Goal: Transaction & Acquisition: Purchase product/service

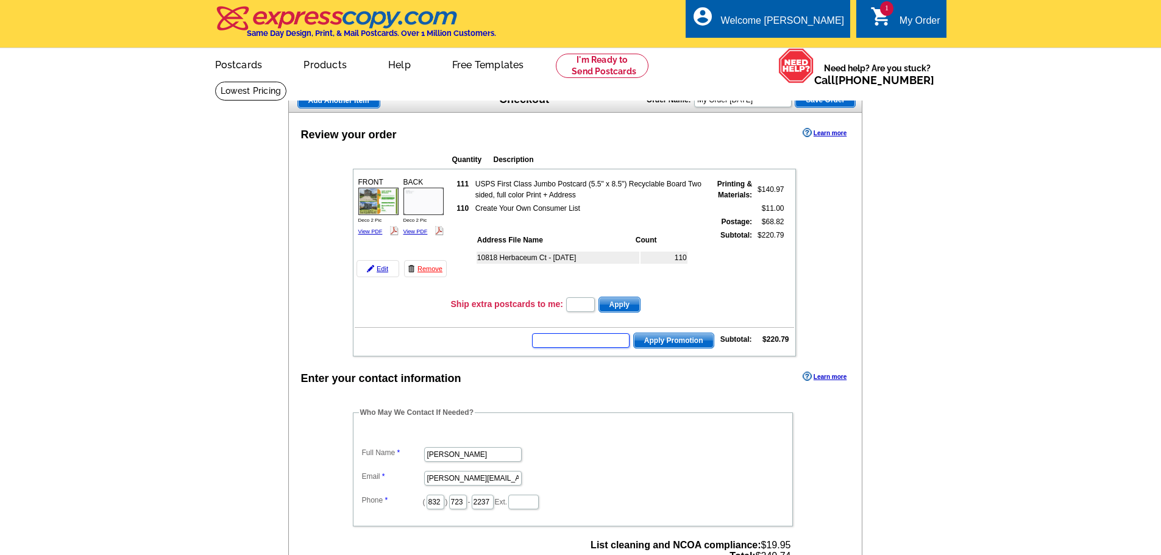
click at [560, 339] on input "text" at bounding box center [581, 340] width 98 height 15
type input "CHAT20"
click at [683, 344] on span "Apply Promotion" at bounding box center [674, 340] width 80 height 15
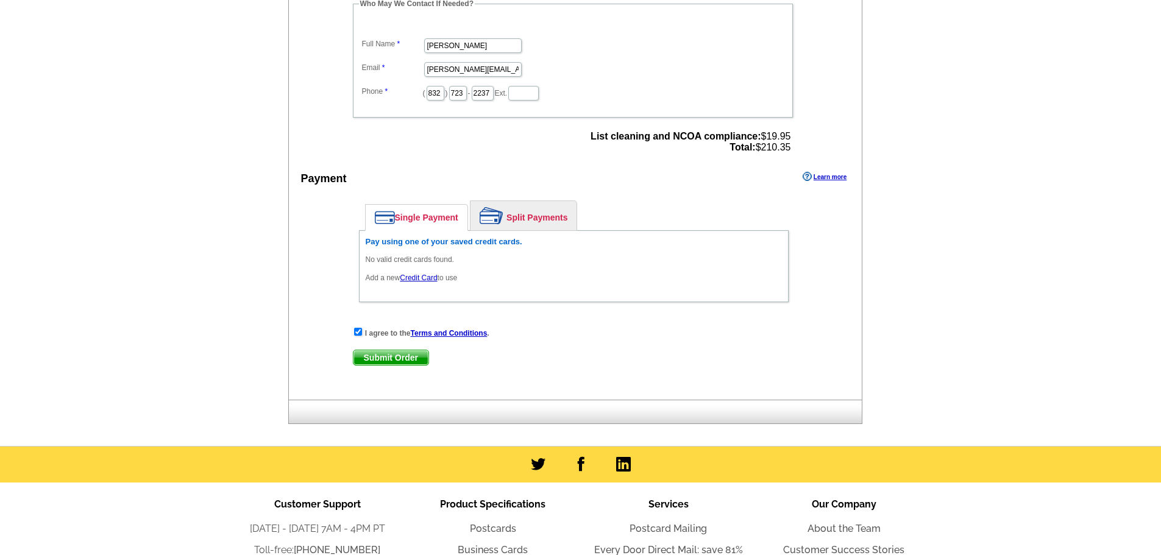
scroll to position [549, 0]
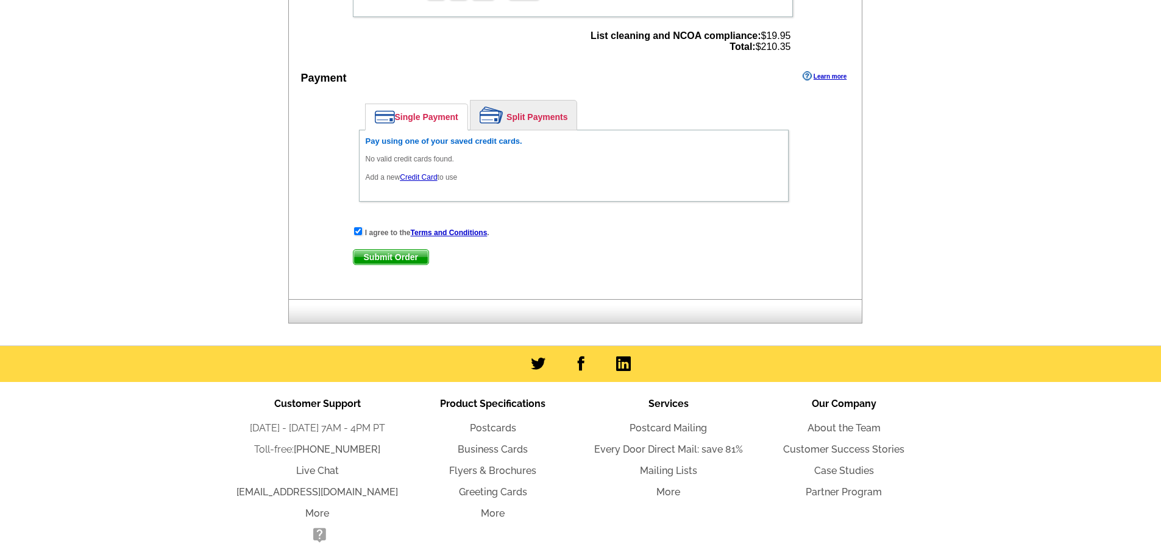
click at [424, 179] on link "Credit Card" at bounding box center [418, 177] width 37 height 9
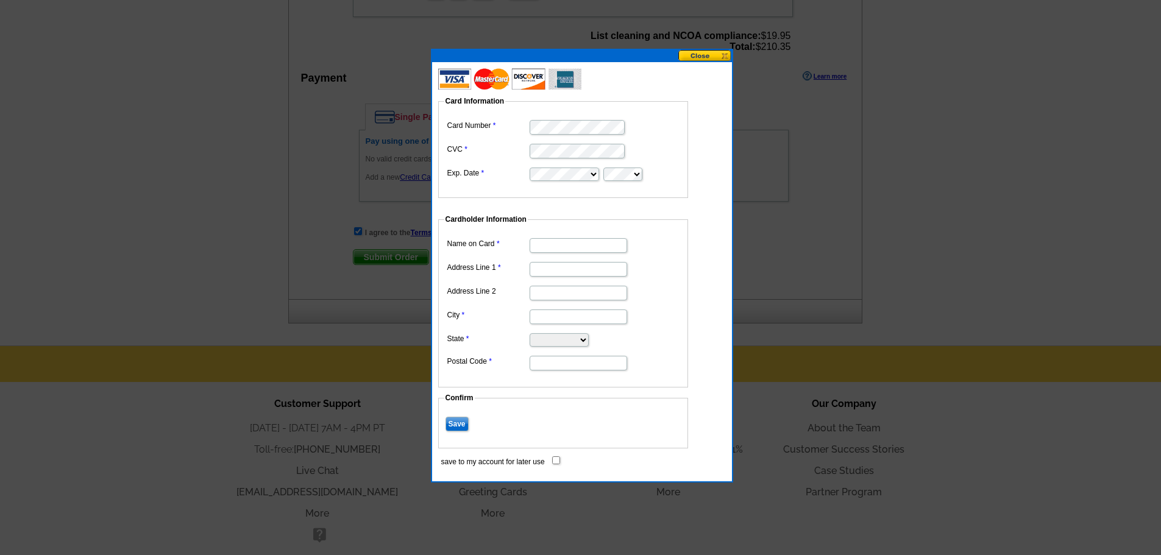
click at [573, 249] on input "Name on Card" at bounding box center [579, 245] width 98 height 15
type input "c [PERSON_NAME]"
type input "32719 Westminster Drive"
type input "Fulshear"
select select "TX"
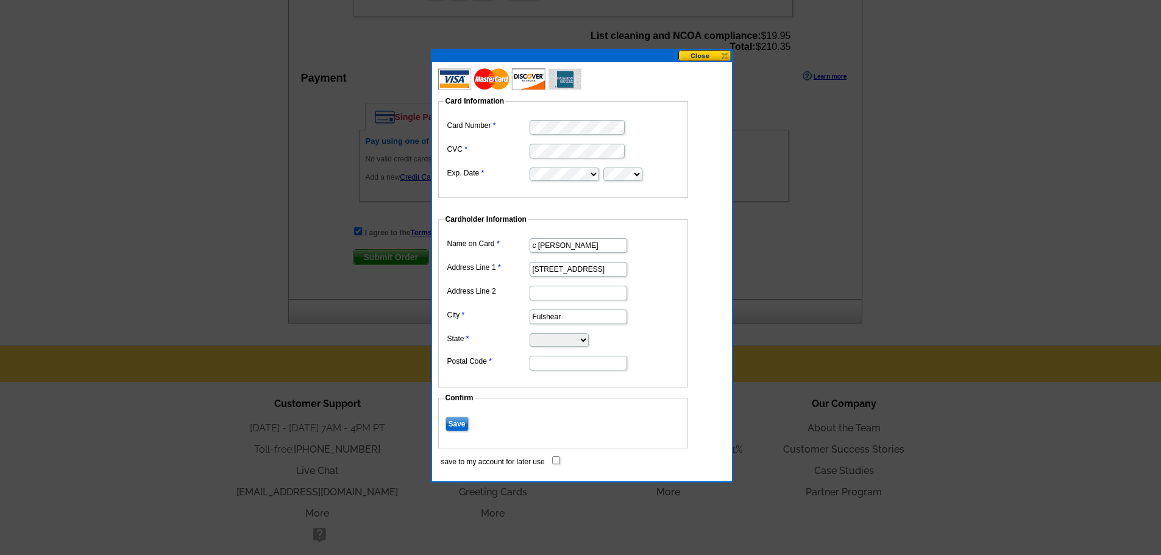
type input "77441"
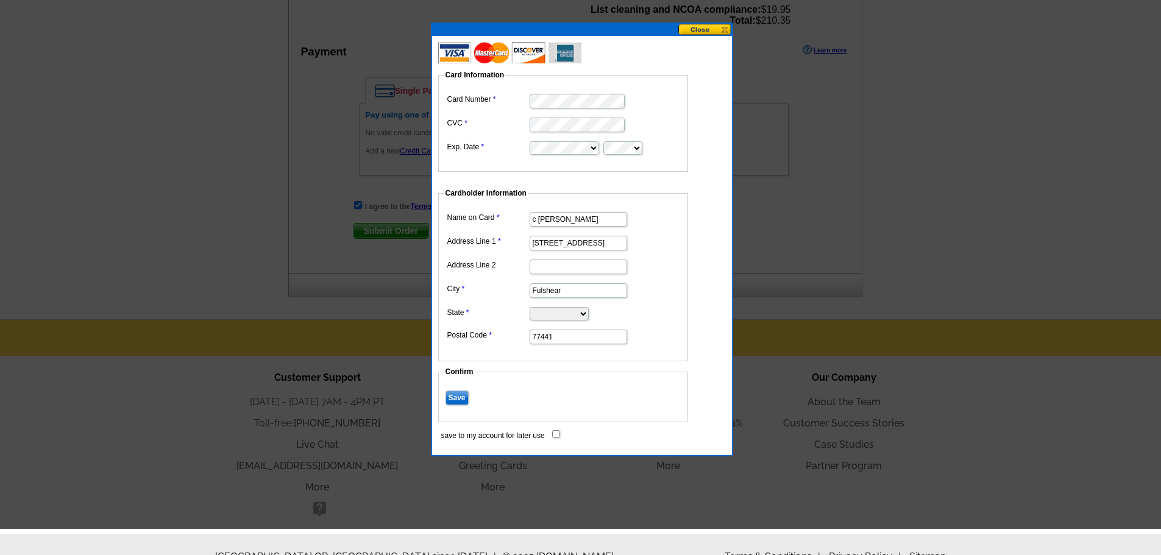
scroll to position [600, 0]
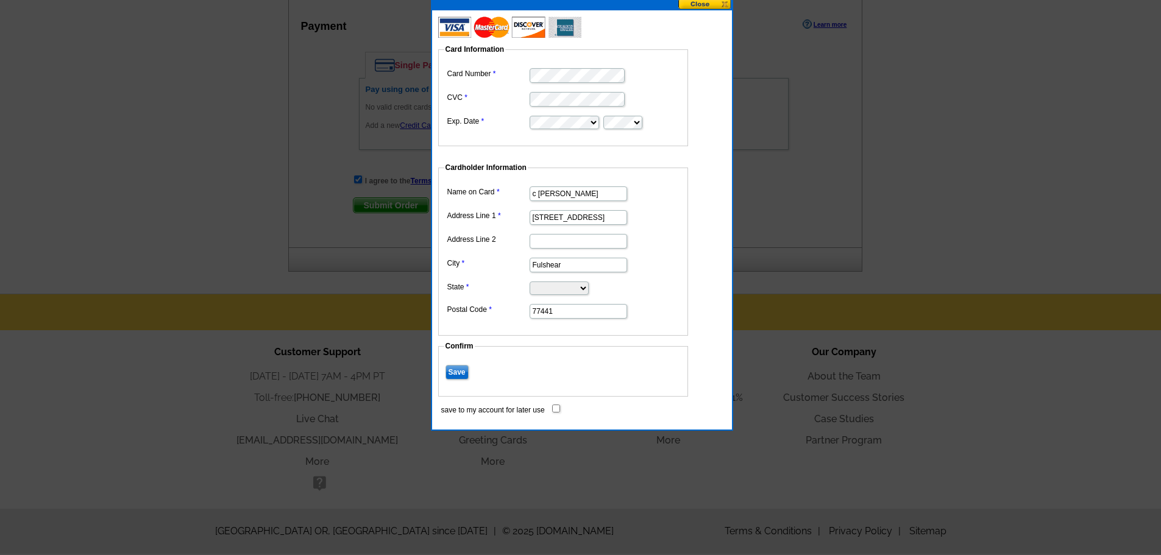
click at [449, 372] on input "Save" at bounding box center [457, 372] width 23 height 15
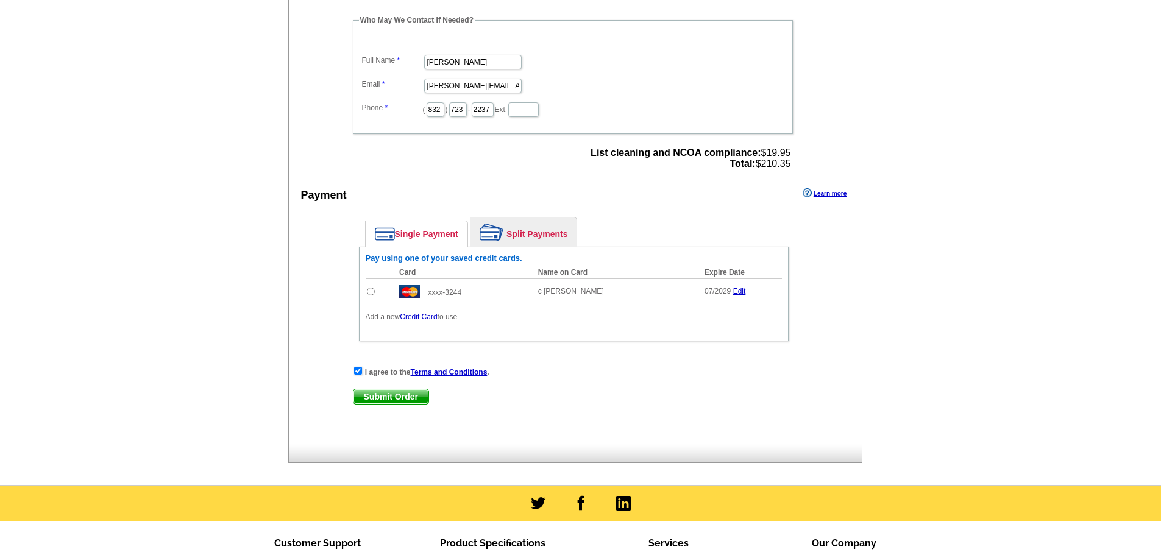
scroll to position [549, 0]
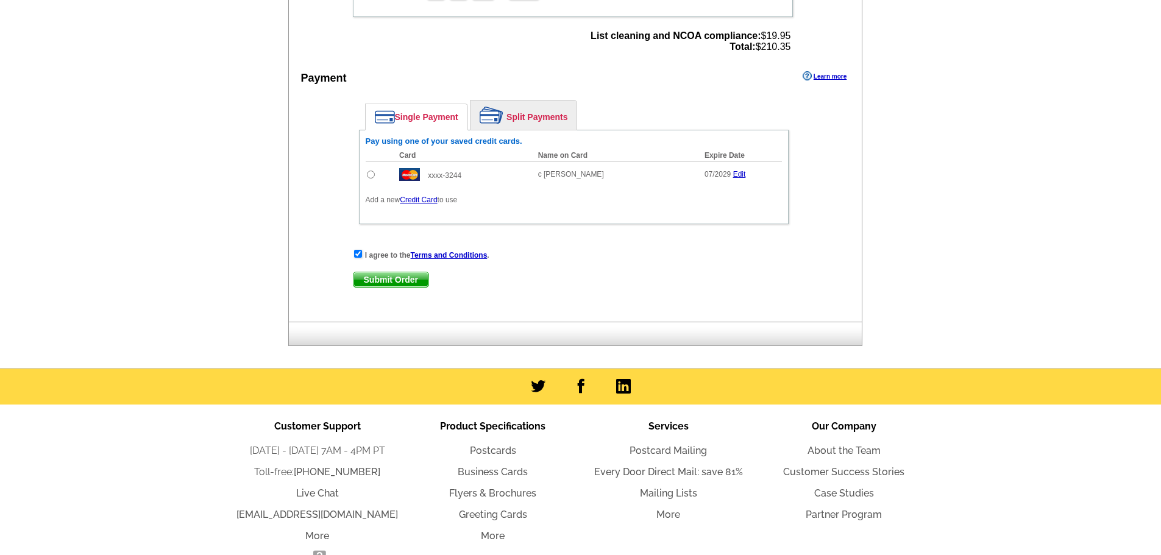
click at [370, 176] on input "radio" at bounding box center [371, 175] width 8 height 8
radio input "true"
click at [393, 278] on span "Submit Order" at bounding box center [391, 279] width 75 height 15
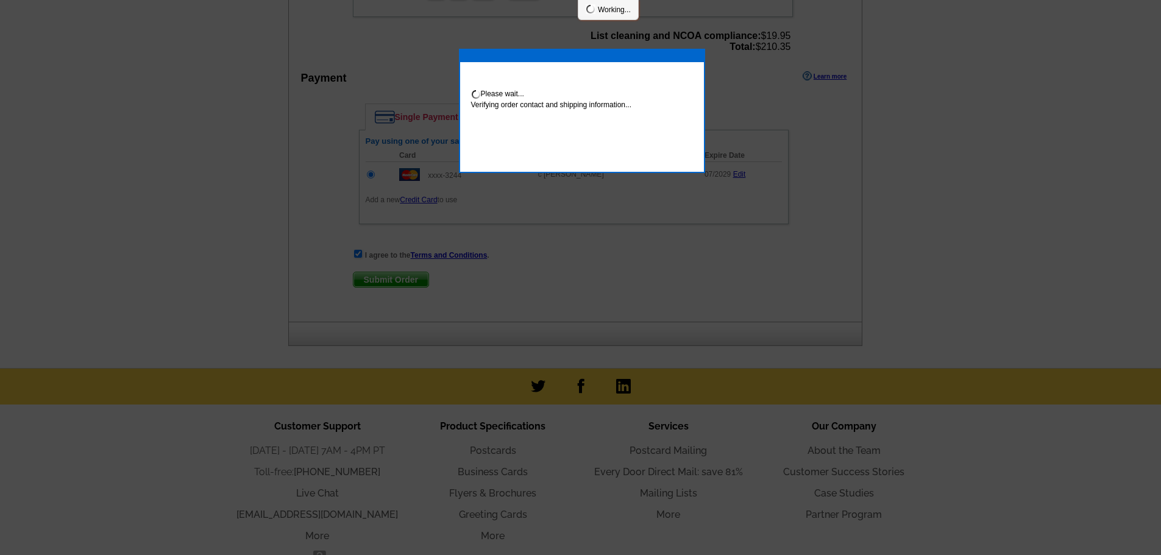
scroll to position [544, 0]
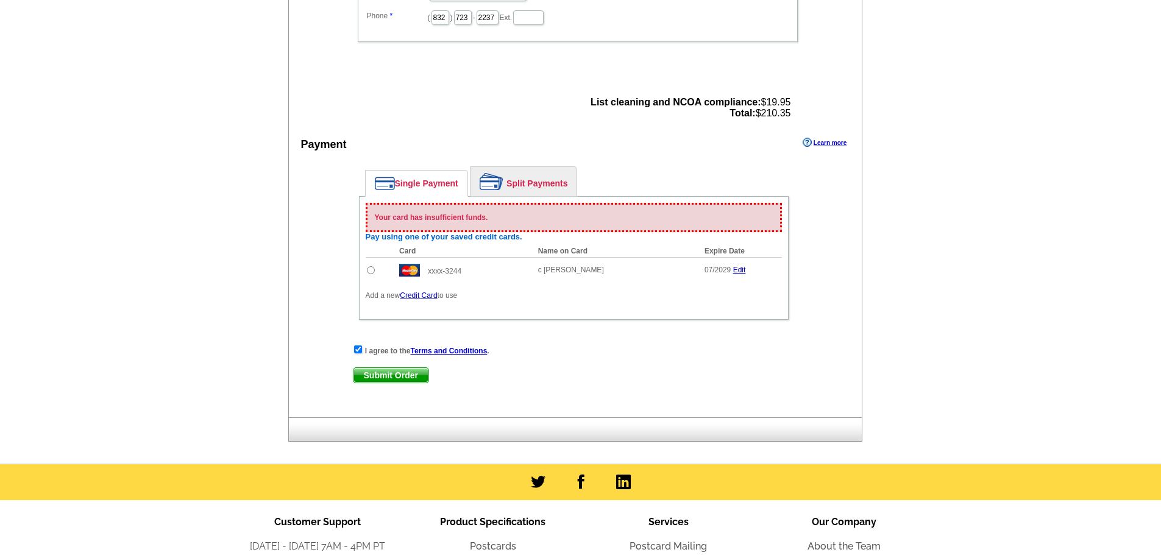
click at [736, 272] on link "Edit" at bounding box center [739, 270] width 13 height 9
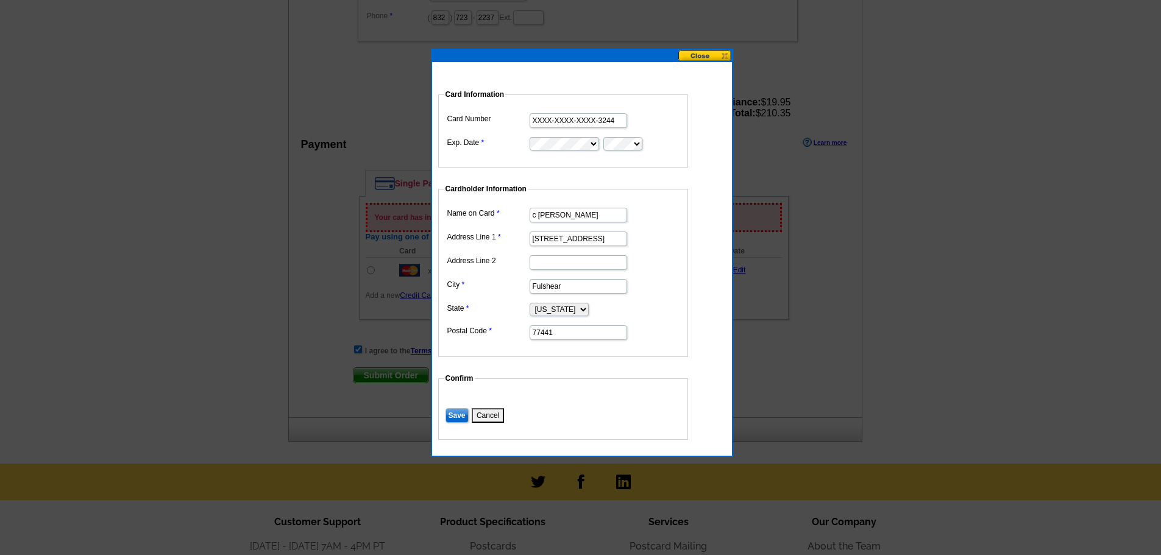
drag, startPoint x: 589, startPoint y: 120, endPoint x: 517, endPoint y: 121, distance: 71.9
click at [517, 121] on dl "Card Number XXXX-XXXX-XXXX-3244 Exp. Date" at bounding box center [563, 130] width 238 height 41
click at [488, 417] on button "Cancel" at bounding box center [488, 415] width 32 height 15
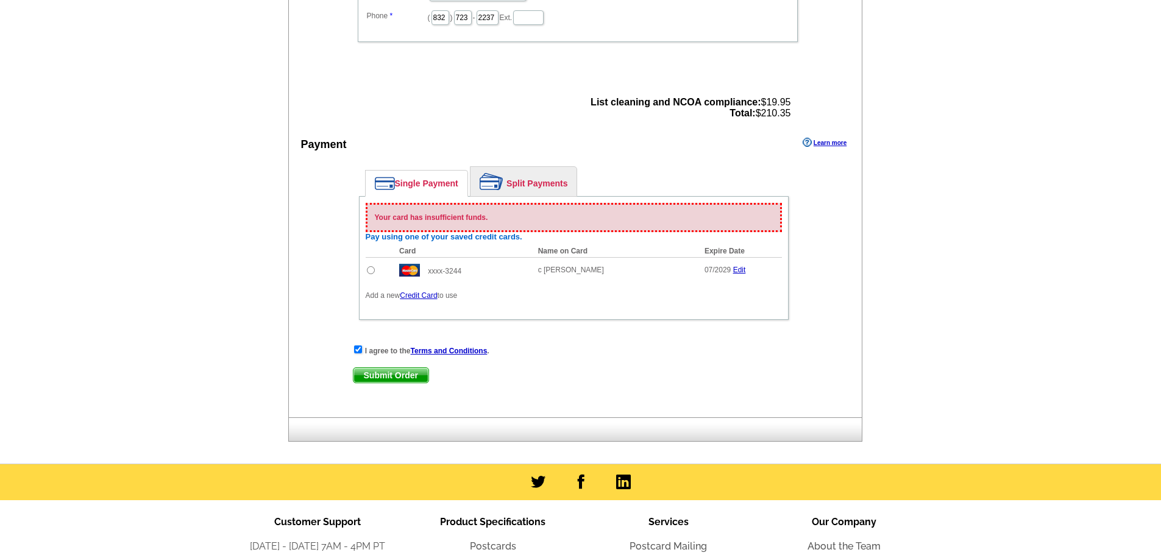
click at [424, 298] on link "Credit Card" at bounding box center [418, 295] width 37 height 9
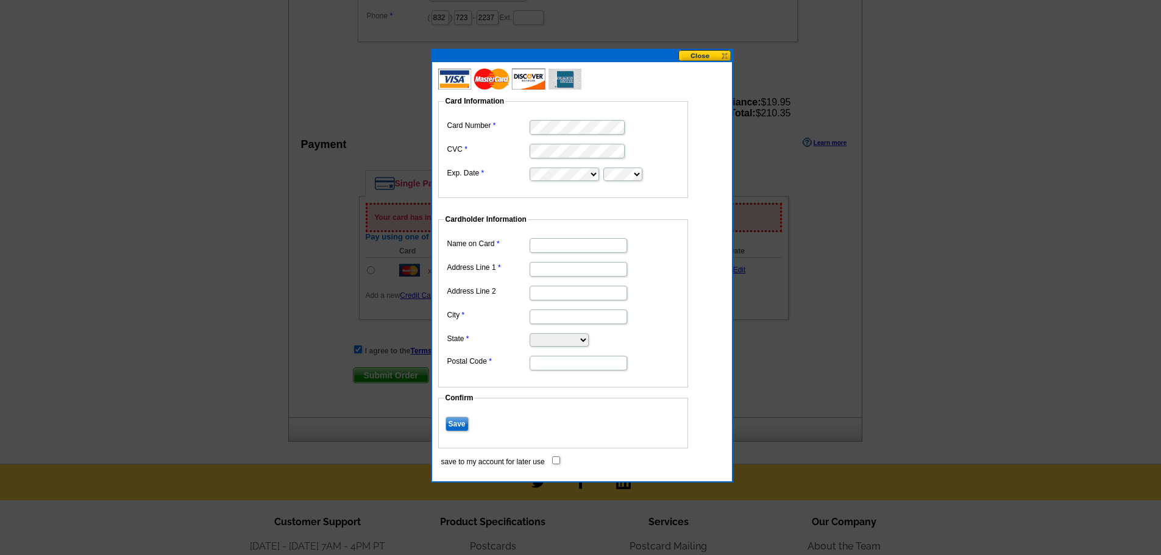
click at [700, 54] on button at bounding box center [705, 56] width 54 height 12
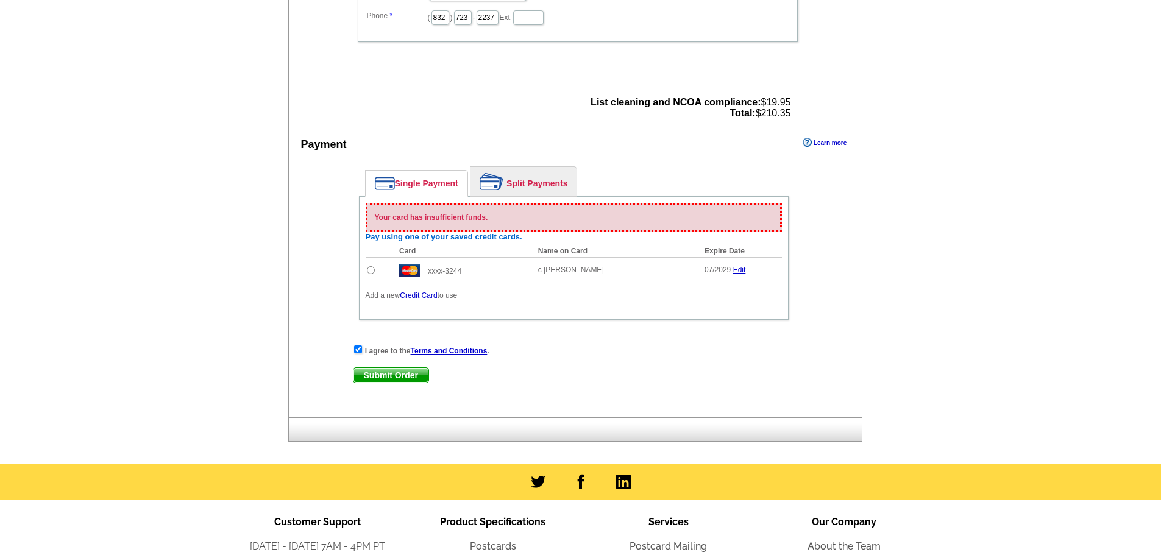
click at [419, 297] on link "Credit Card" at bounding box center [418, 295] width 37 height 9
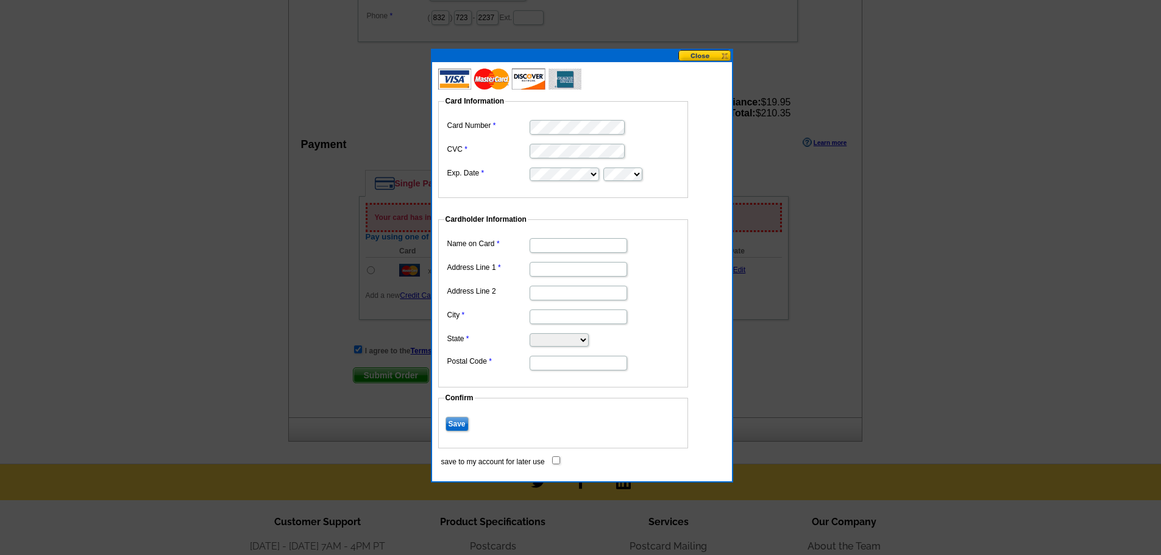
click at [713, 51] on button at bounding box center [705, 56] width 54 height 12
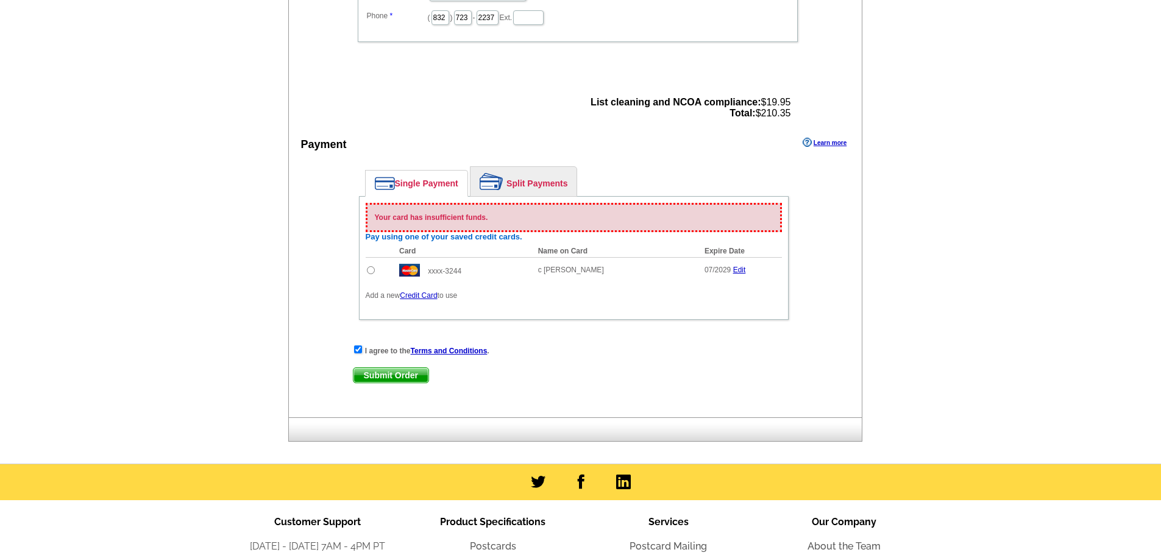
click at [1108, 242] on main "Add Another Item Checkout Order Name: My Order 2025-08-18 Save Order Review you…" at bounding box center [580, 0] width 1161 height 926
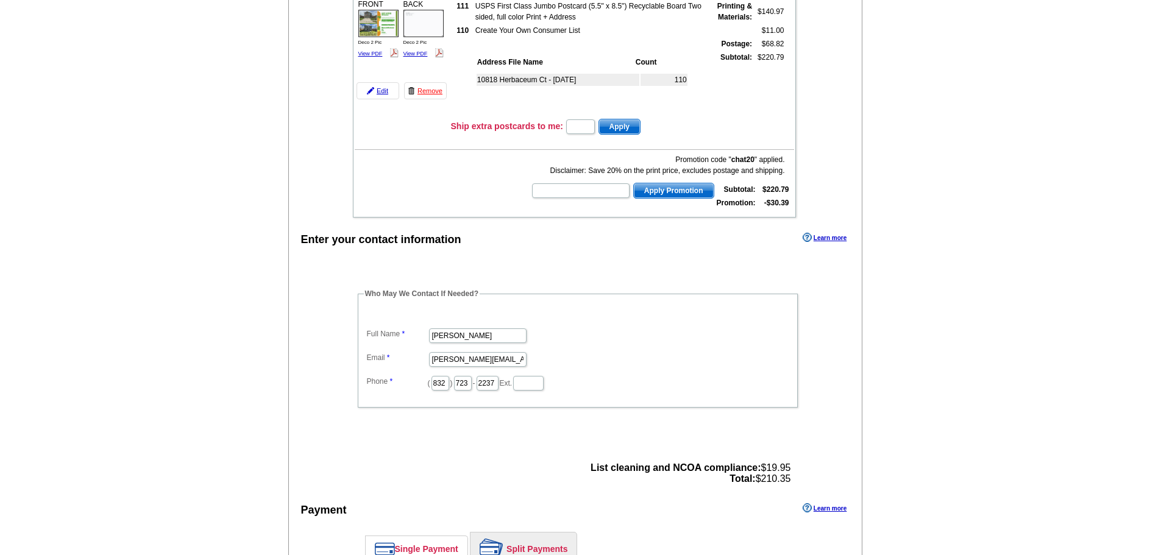
scroll to position [0, 0]
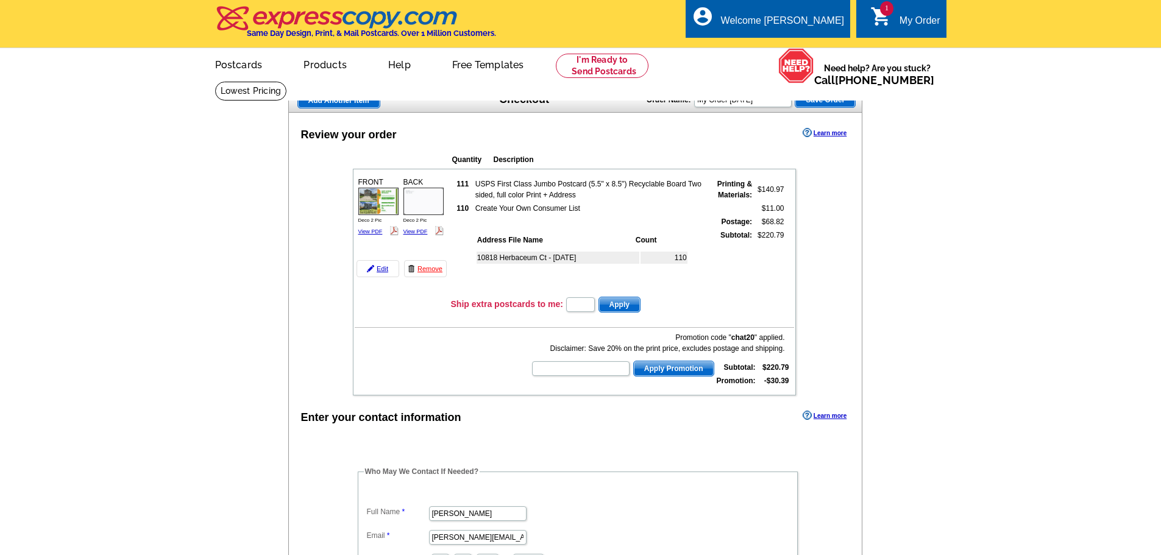
click at [818, 100] on span "Save Order" at bounding box center [825, 100] width 60 height 15
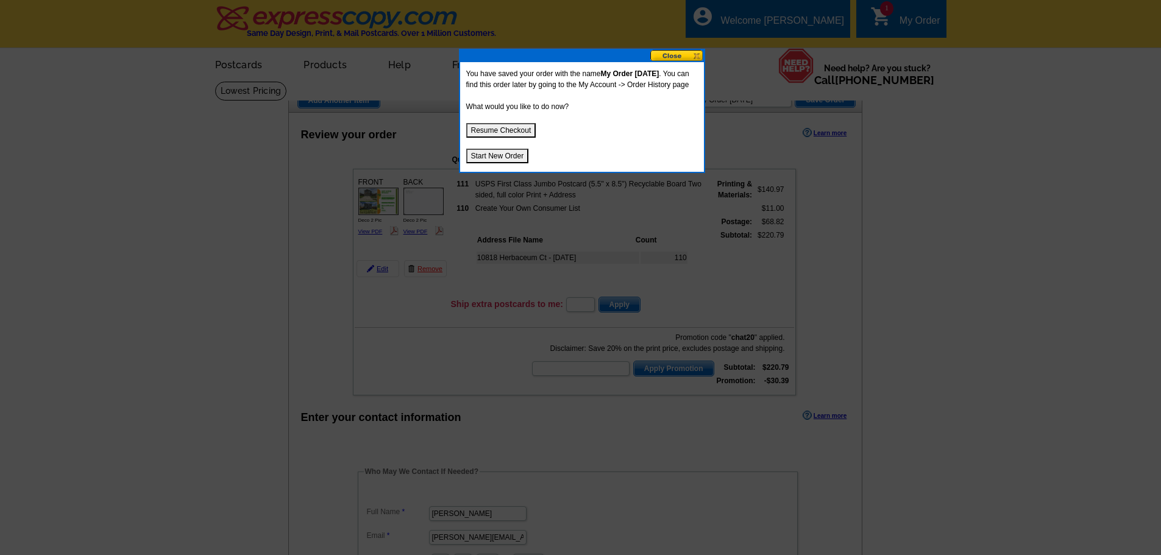
click at [689, 53] on button at bounding box center [677, 56] width 54 height 12
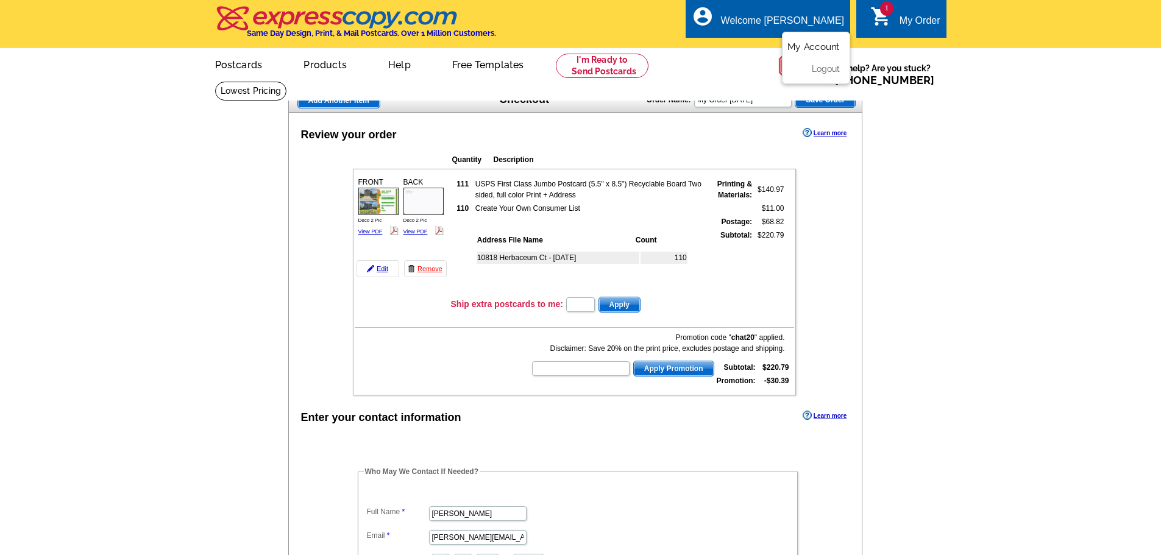
click at [808, 48] on link "My Account" at bounding box center [813, 46] width 52 height 11
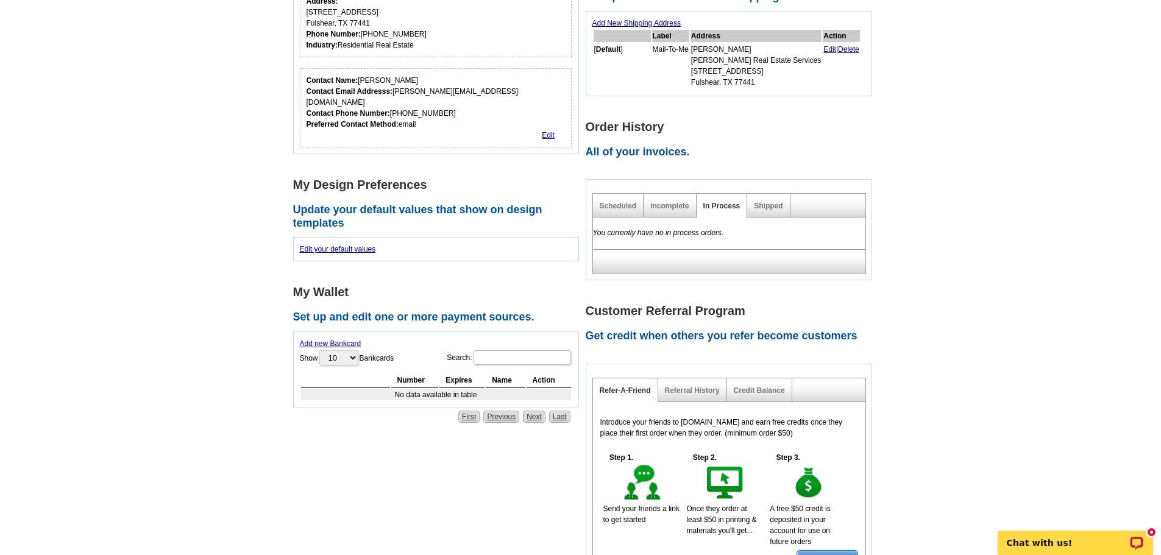
click at [307, 339] on link "Add new Bankcard" at bounding box center [331, 343] width 62 height 9
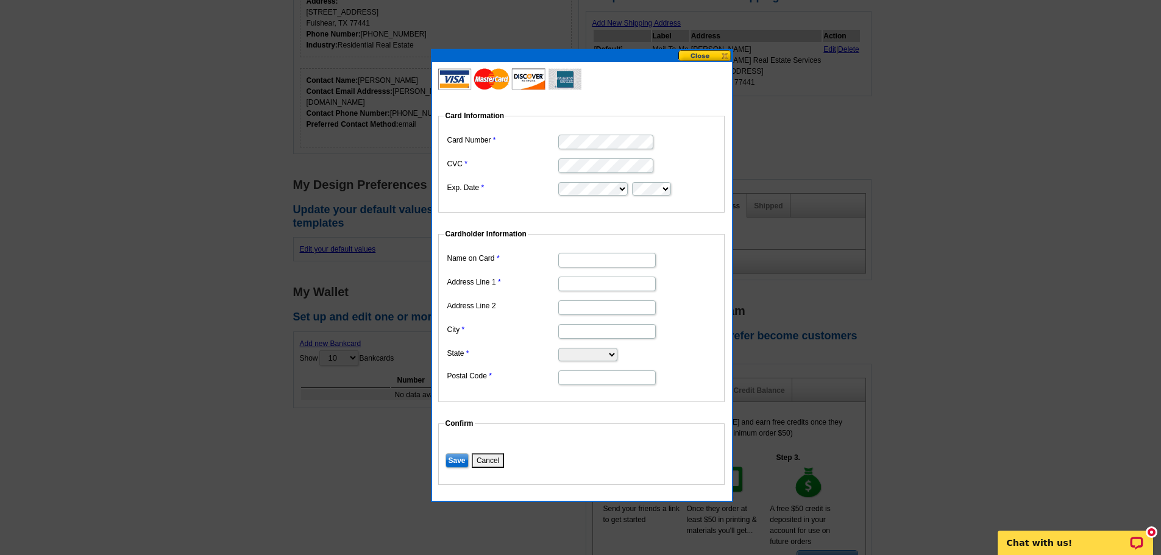
click at [589, 257] on input "Name on Card" at bounding box center [607, 260] width 98 height 15
type input "c"
type input "[PERSON_NAME]"
type input "[STREET_ADDRESS]"
type input "Fulshear"
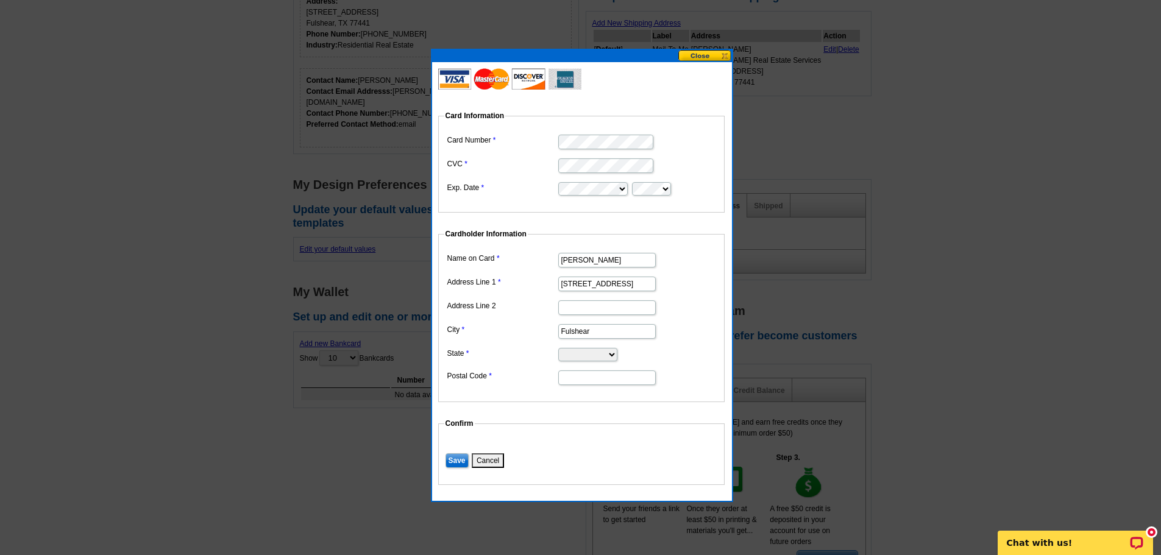
select select "TX"
type input "77441"
click at [453, 461] on input "Save" at bounding box center [457, 460] width 23 height 15
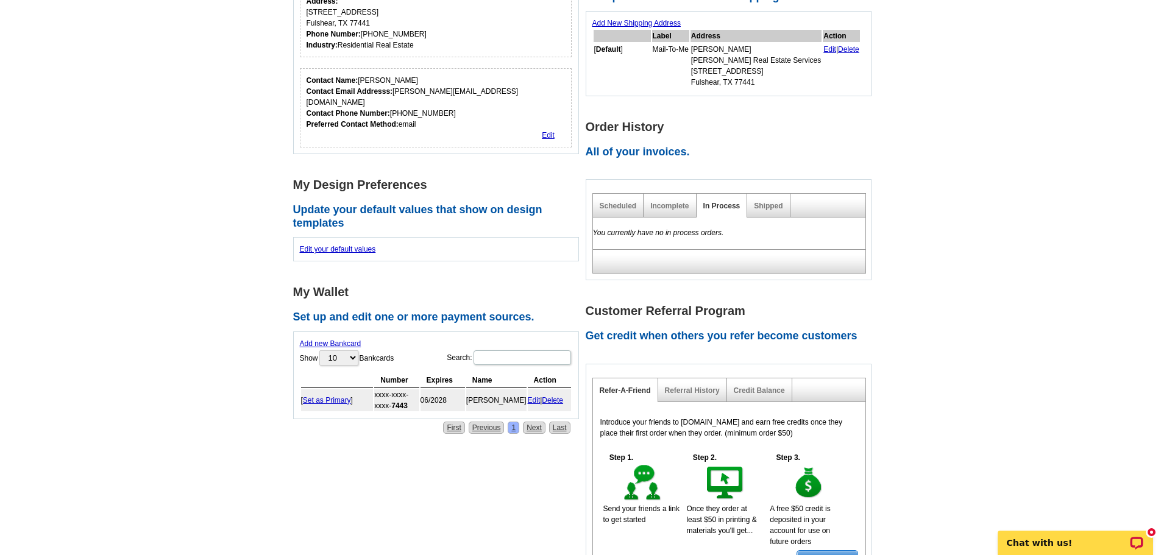
click at [328, 396] on link "Set as Primary" at bounding box center [327, 400] width 48 height 9
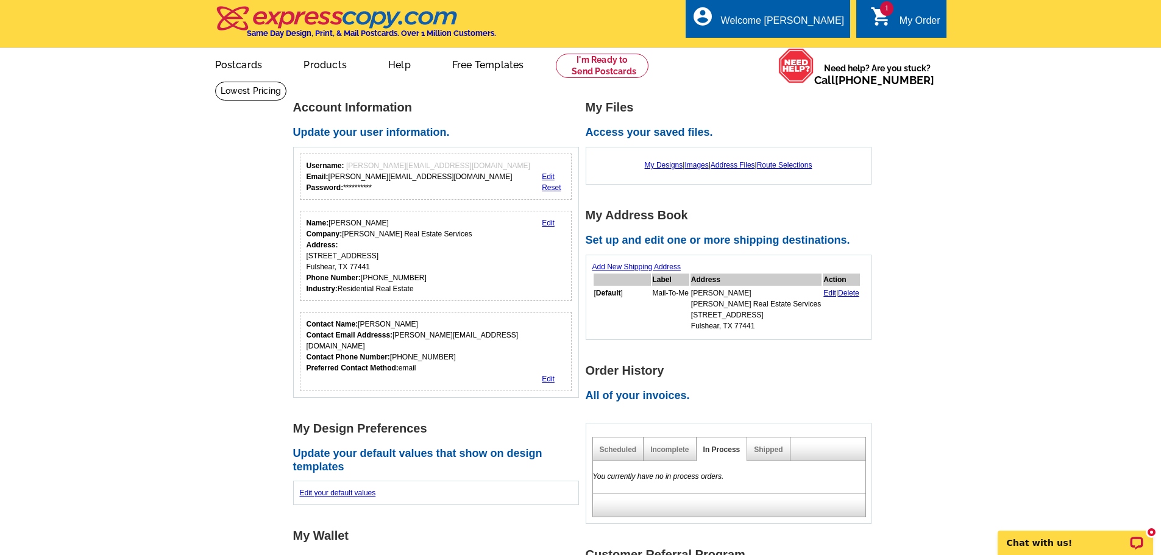
click at [914, 20] on div "My Order" at bounding box center [920, 23] width 41 height 17
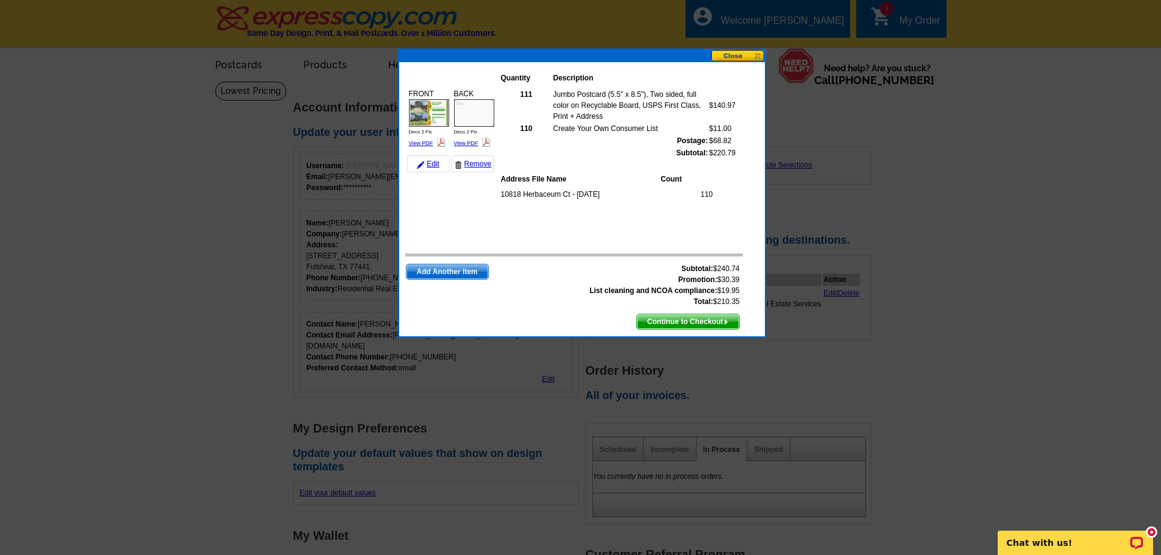
click at [680, 322] on span "Continue to Checkout" at bounding box center [688, 322] width 102 height 15
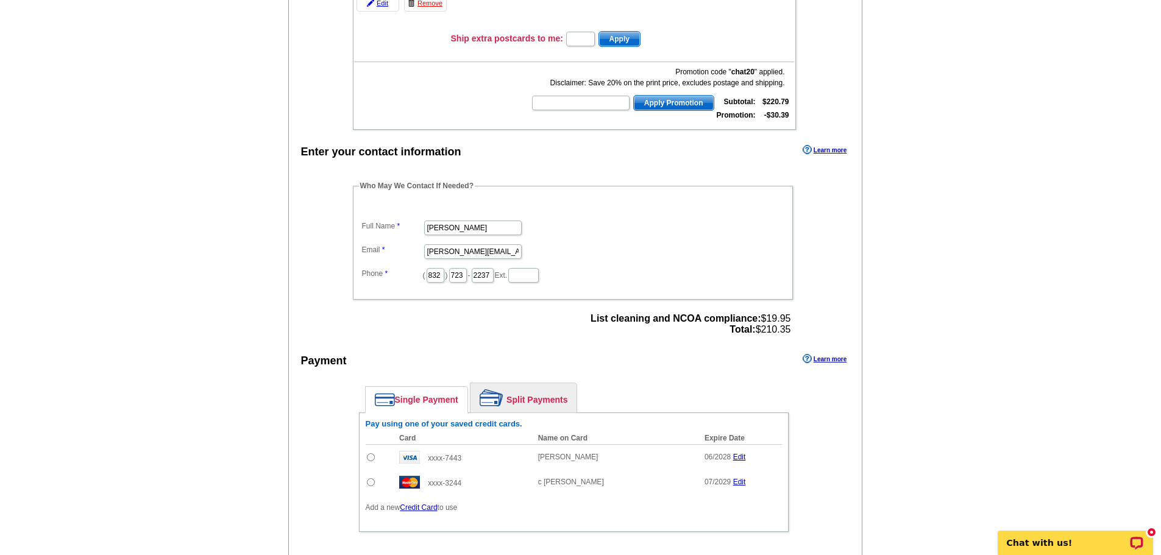
scroll to position [305, 0]
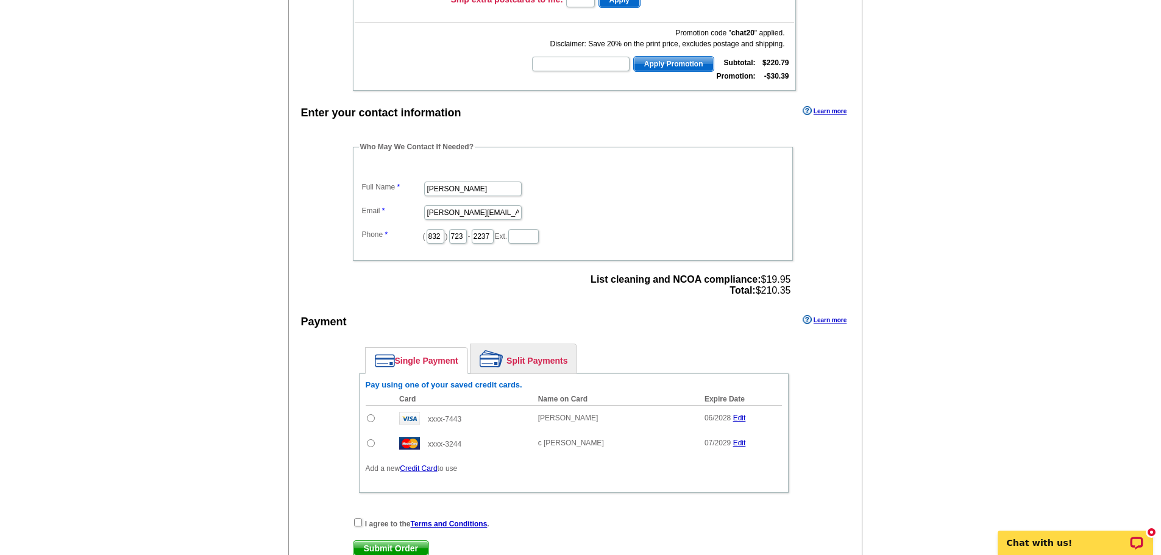
click at [370, 419] on input "radio" at bounding box center [371, 418] width 8 height 8
radio input "true"
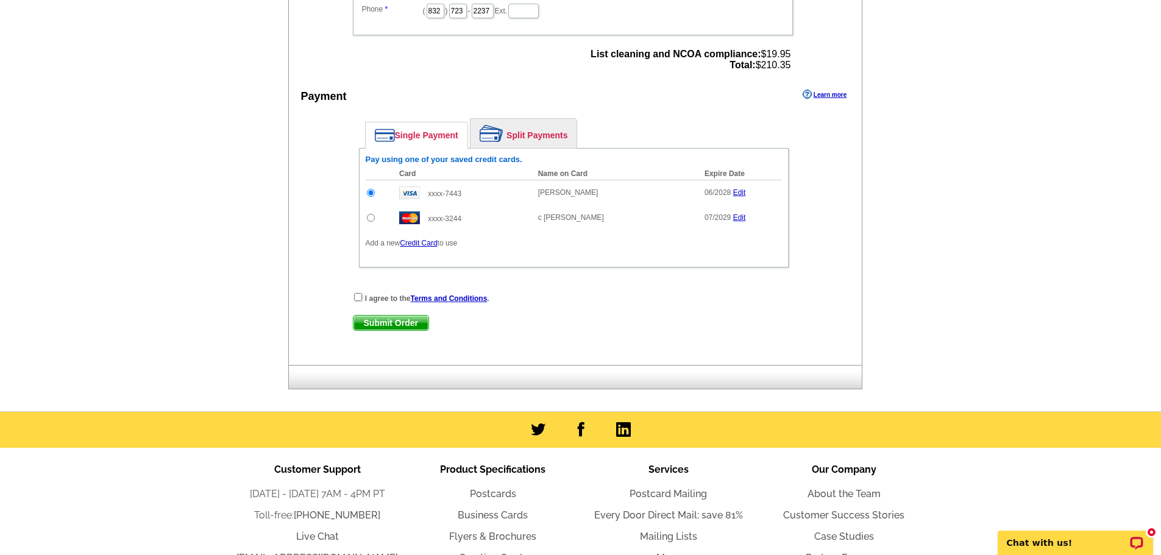
scroll to position [549, 0]
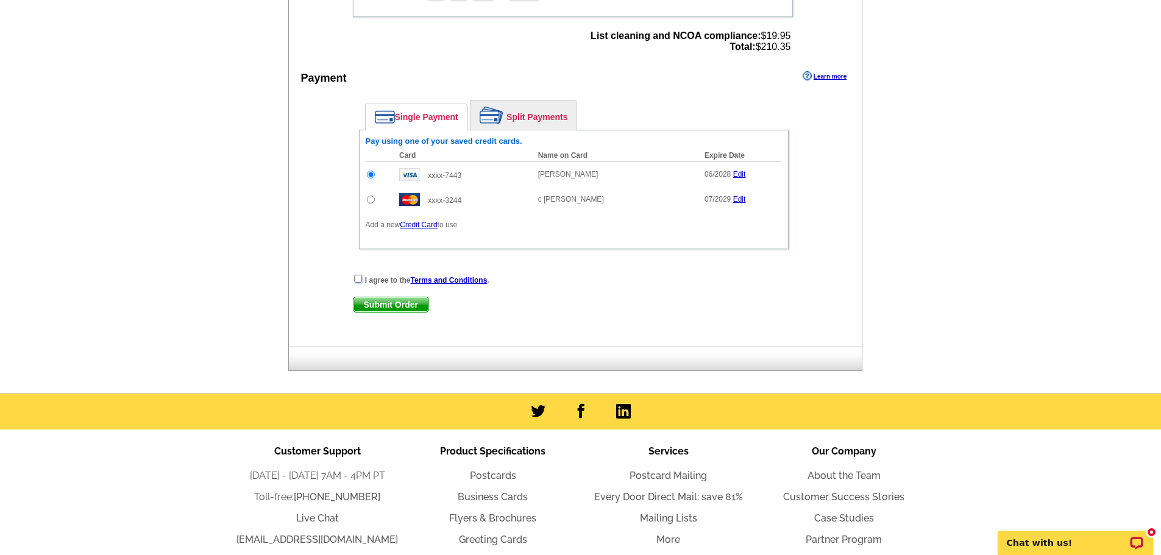
click at [358, 280] on input "checkbox" at bounding box center [358, 279] width 8 height 8
checkbox input "true"
click at [372, 304] on span "Submit Order" at bounding box center [391, 304] width 75 height 15
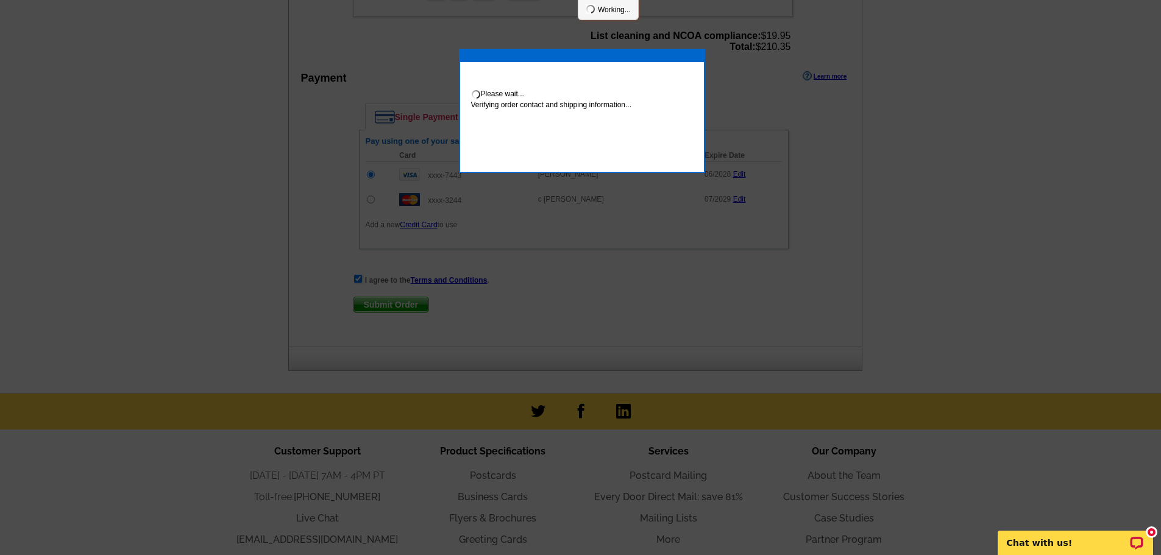
scroll to position [544, 0]
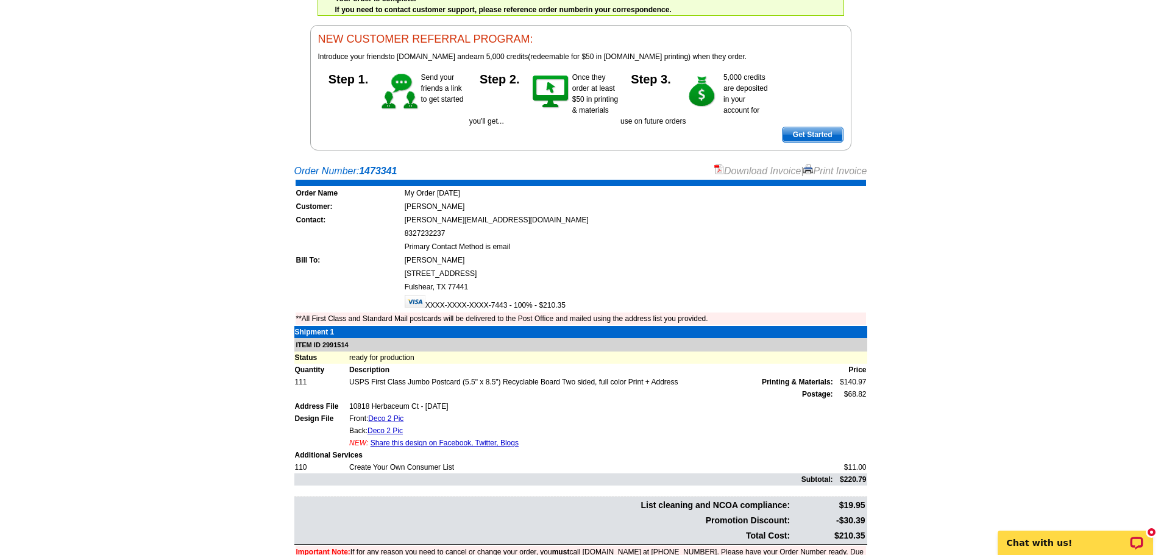
scroll to position [41, 0]
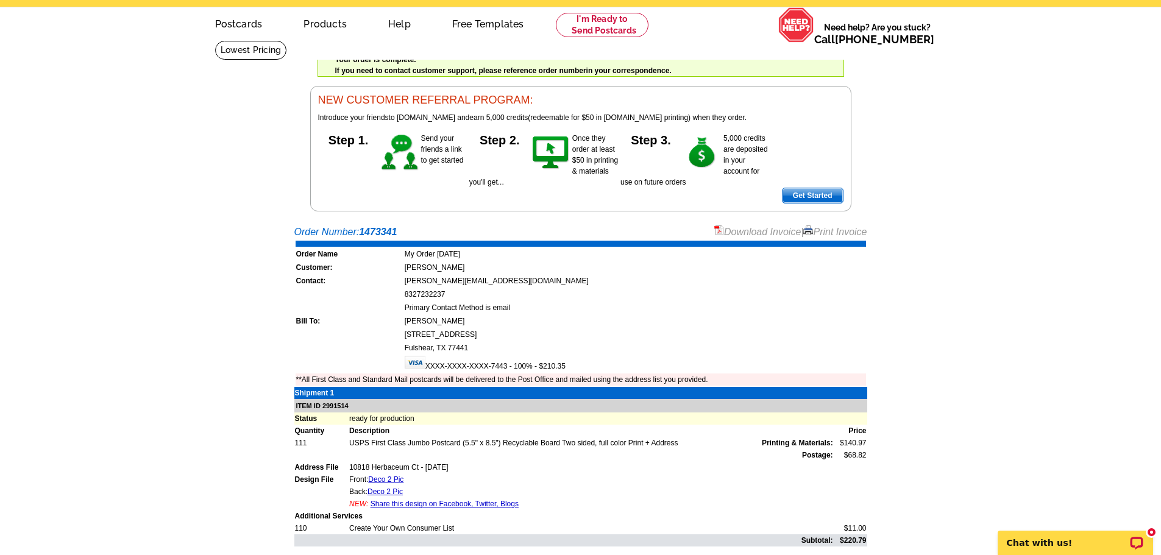
click at [744, 233] on link "Download Invoice" at bounding box center [757, 232] width 87 height 10
